Goal: Task Accomplishment & Management: Use online tool/utility

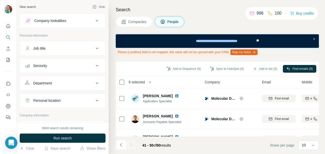
scroll to position [159, 0]
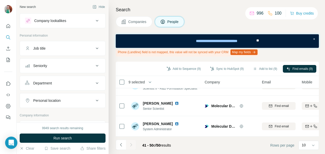
click at [92, 45] on button "Job title" at bounding box center [62, 48] width 85 height 12
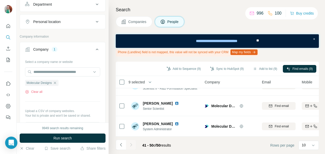
scroll to position [102, 0]
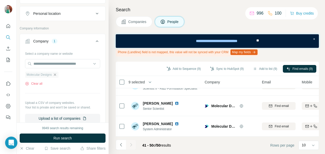
click at [56, 75] on icon "button" at bounding box center [55, 75] width 4 height 4
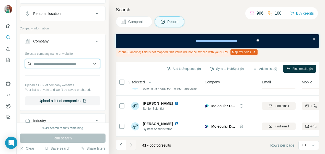
click at [36, 61] on input "text" at bounding box center [62, 63] width 75 height 9
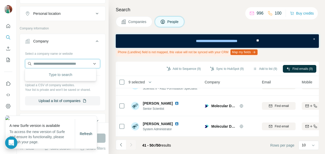
paste input "**********"
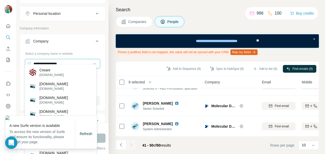
scroll to position [128, 0]
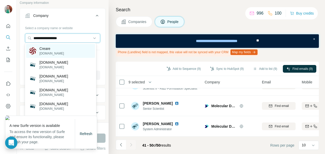
type input "**********"
click at [67, 51] on div "Creare [DOMAIN_NAME]" at bounding box center [60, 51] width 69 height 14
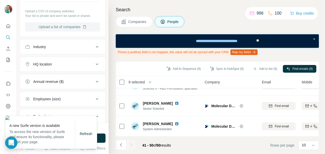
scroll to position [205, 0]
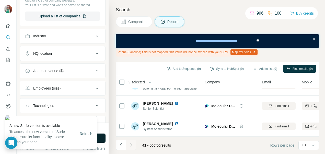
click at [100, 139] on button "Run search" at bounding box center [63, 138] width 86 height 9
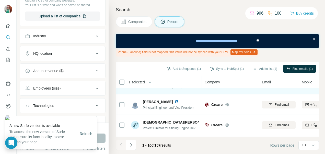
scroll to position [26, 0]
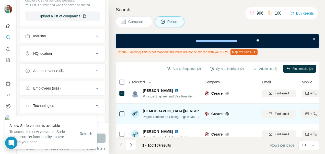
click at [119, 113] on icon at bounding box center [122, 114] width 6 height 6
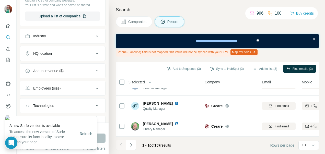
scroll to position [159, 0]
click at [132, 144] on icon "Navigate to next page" at bounding box center [131, 144] width 5 height 5
click at [130, 143] on icon "Navigate to next page" at bounding box center [131, 144] width 5 height 5
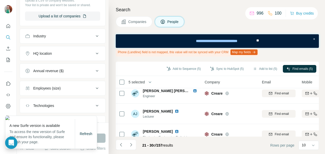
scroll to position [0, 0]
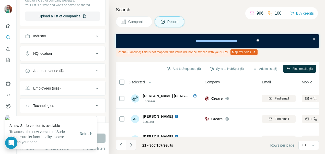
click at [133, 144] on icon "Navigate to next page" at bounding box center [131, 144] width 5 height 5
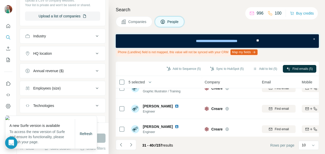
scroll to position [159, 0]
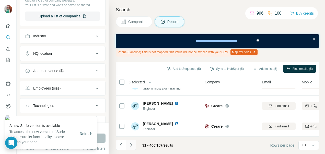
click at [129, 141] on button "Navigate to next page" at bounding box center [131, 145] width 10 height 10
click at [130, 143] on icon "Navigate to next page" at bounding box center [131, 144] width 5 height 5
click at [132, 144] on icon "Navigate to next page" at bounding box center [131, 144] width 5 height 5
click at [133, 139] on footer "61 - 70 of 157 results Rows per page 10" at bounding box center [217, 145] width 203 height 17
click at [132, 145] on icon "Navigate to next page" at bounding box center [131, 144] width 5 height 5
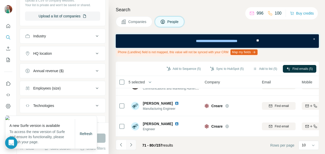
click at [132, 144] on icon "Navigate to next page" at bounding box center [131, 144] width 5 height 5
click at [130, 144] on icon "Navigate to next page" at bounding box center [131, 144] width 5 height 5
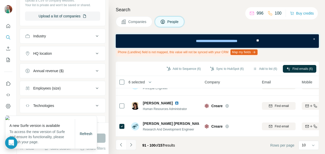
click at [131, 145] on icon "Navigate to next page" at bounding box center [131, 144] width 5 height 5
click at [130, 145] on icon "Navigate to next page" at bounding box center [131, 144] width 5 height 5
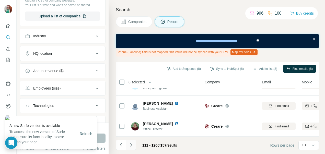
click at [133, 145] on icon "Navigate to next page" at bounding box center [131, 144] width 5 height 5
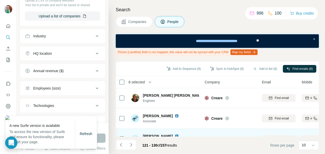
scroll to position [0, 0]
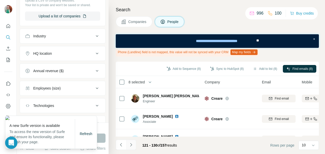
click at [132, 146] on icon "Navigate to next page" at bounding box center [131, 144] width 5 height 5
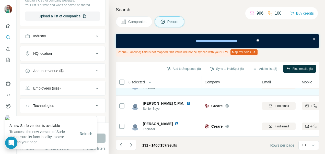
scroll to position [159, 0]
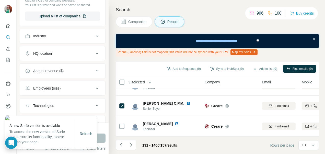
click at [134, 145] on button "Navigate to next page" at bounding box center [131, 145] width 10 height 10
click at [134, 146] on button "Navigate to next page" at bounding box center [131, 145] width 10 height 10
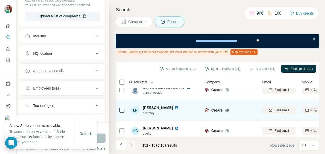
scroll to position [97, 0]
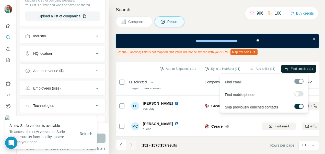
click at [306, 70] on span "Find emails (11)" at bounding box center [302, 68] width 22 height 5
click at [297, 69] on span "Find emails (11)" at bounding box center [302, 68] width 22 height 5
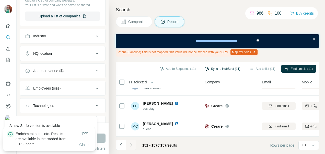
click at [208, 67] on button "Sync to HubSpot (11)" at bounding box center [223, 69] width 43 height 8
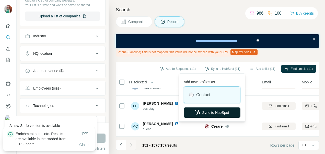
click at [213, 116] on button "Sync to HubSpot" at bounding box center [212, 112] width 57 height 10
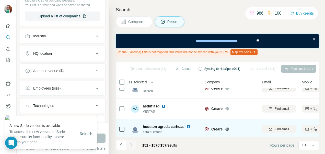
scroll to position [20, 0]
